Goal: Information Seeking & Learning: Learn about a topic

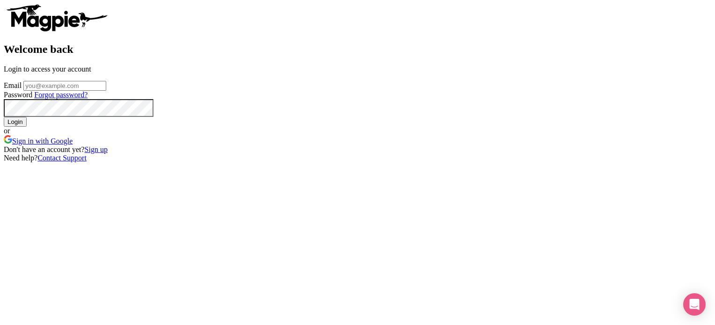
type input "[PERSON_NAME][EMAIL_ADDRESS][PERSON_NAME][DOMAIN_NAME]"
click at [27, 127] on input "Login" at bounding box center [15, 122] width 23 height 10
type input "Logging in..."
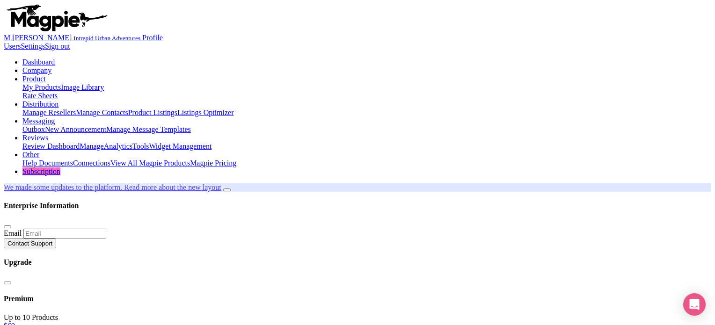
click at [48, 134] on link "Reviews" at bounding box center [35, 138] width 26 height 8
click at [79, 142] on link "Review Dashboard" at bounding box center [50, 146] width 57 height 8
click at [132, 142] on link "Analytics" at bounding box center [118, 146] width 29 height 8
type input "de"
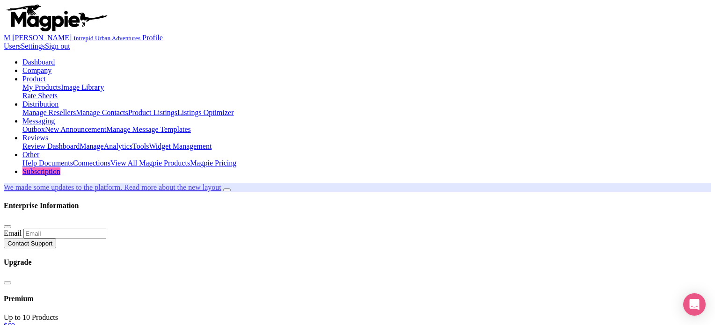
type input "d"
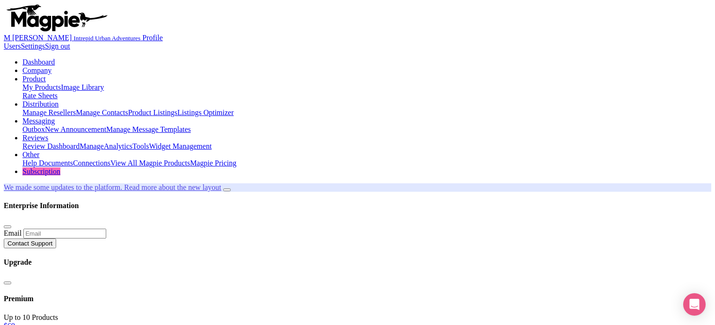
type input "[DATE]"
